Goal: Transaction & Acquisition: Book appointment/travel/reservation

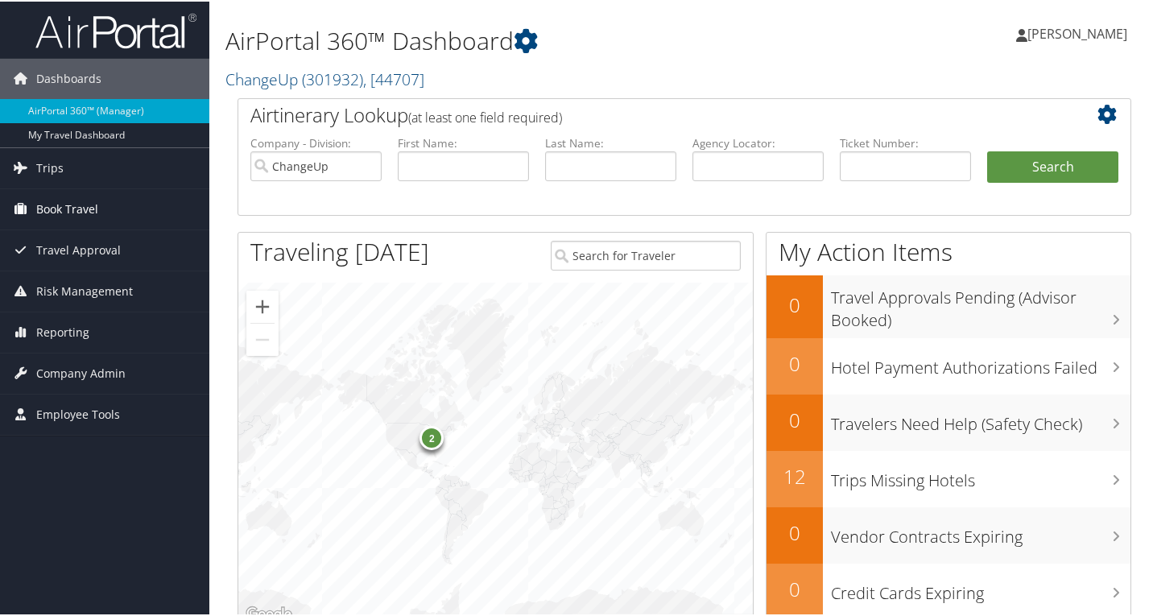
click at [82, 207] on span "Book Travel" at bounding box center [67, 208] width 62 height 40
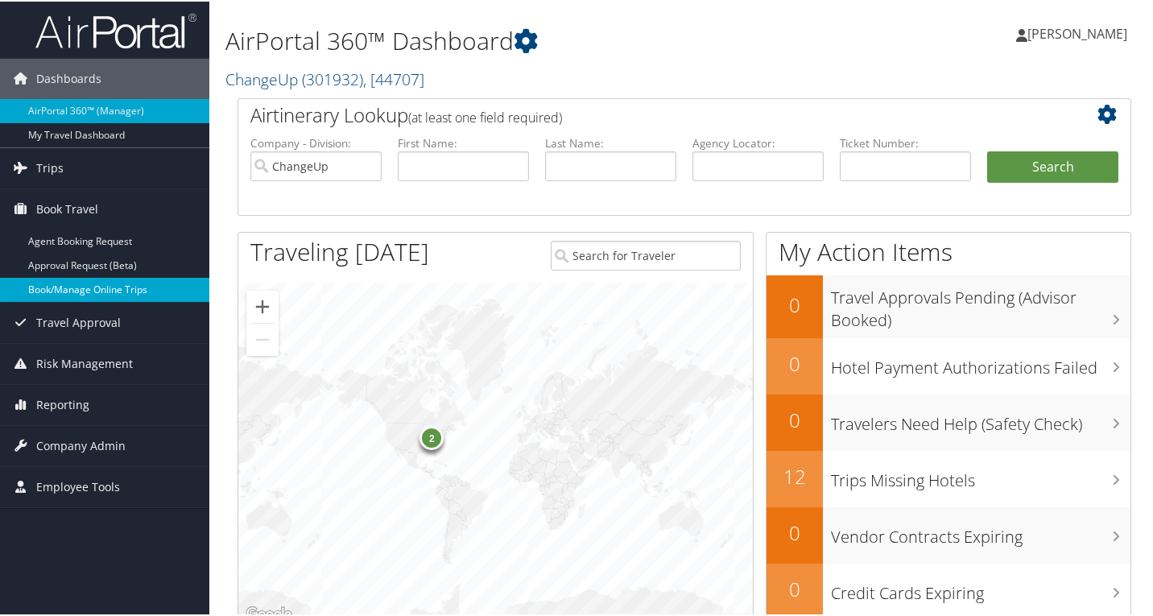
click at [100, 289] on link "Book/Manage Online Trips" at bounding box center [104, 288] width 209 height 24
